Goal: Transaction & Acquisition: Purchase product/service

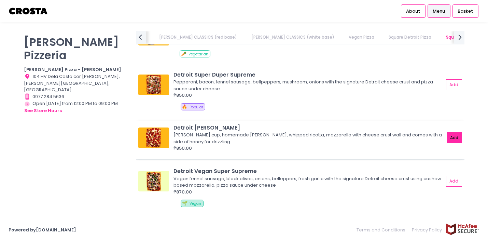
click at [456, 141] on button "Add" at bounding box center [455, 137] width 16 height 11
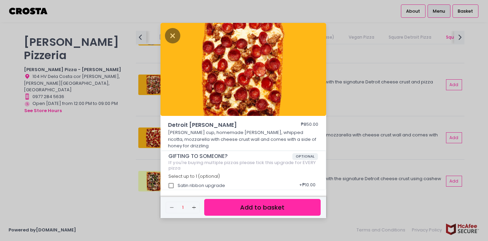
click at [264, 202] on button "Add to basket" at bounding box center [262, 207] width 116 height 17
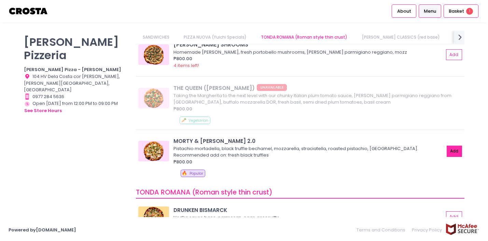
click at [457, 152] on button "Add" at bounding box center [455, 151] width 16 height 11
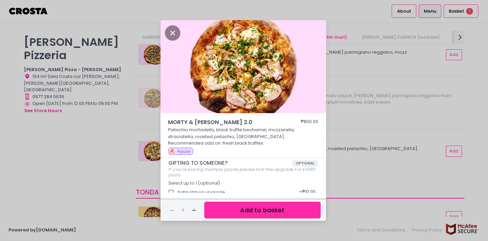
click at [246, 208] on button "Add to basket" at bounding box center [262, 210] width 116 height 17
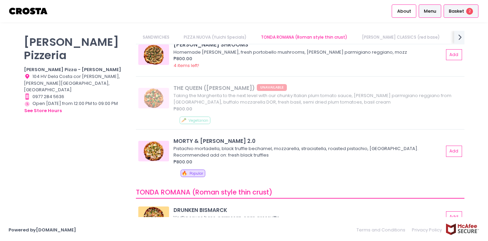
click at [457, 11] on span "Basket" at bounding box center [456, 11] width 15 height 7
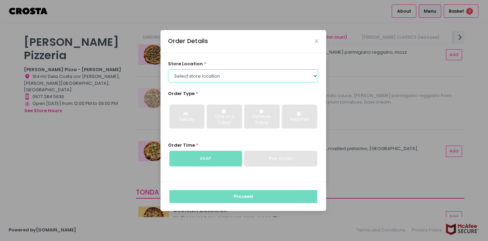
click at [229, 76] on select "Select store location [PERSON_NAME] Pizza - [PERSON_NAME] Pizza - [GEOGRAPHIC_D…" at bounding box center [243, 75] width 150 height 13
select select "5fabb2e53664a8677beaeb89"
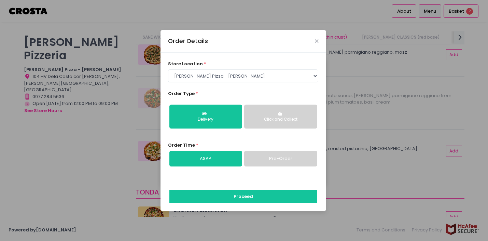
click at [272, 117] on div "Click and Collect" at bounding box center [280, 120] width 63 height 6
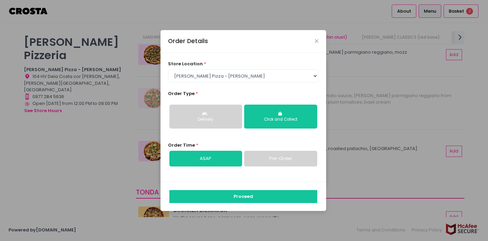
click at [280, 160] on link "Pre-Order" at bounding box center [280, 159] width 73 height 16
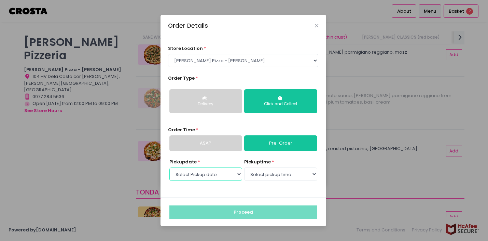
click at [237, 174] on select "Select Pickup date [DATE] [DATE] [DATE]" at bounding box center [205, 173] width 73 height 13
select select "[DATE]"
click at [290, 172] on select "Select pickup time 12:00 PM - 12:30 PM 12:30 PM - 01:00 PM 01:00 PM - 01:30 PM …" at bounding box center [280, 173] width 73 height 13
select select "19:30"
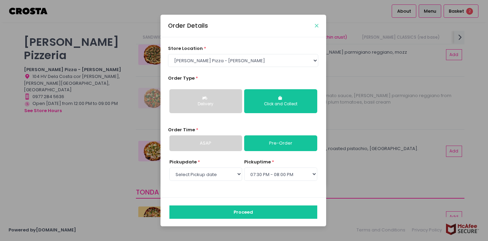
click at [316, 25] on icon "Close" at bounding box center [316, 25] width 3 height 5
